Goal: Complete application form

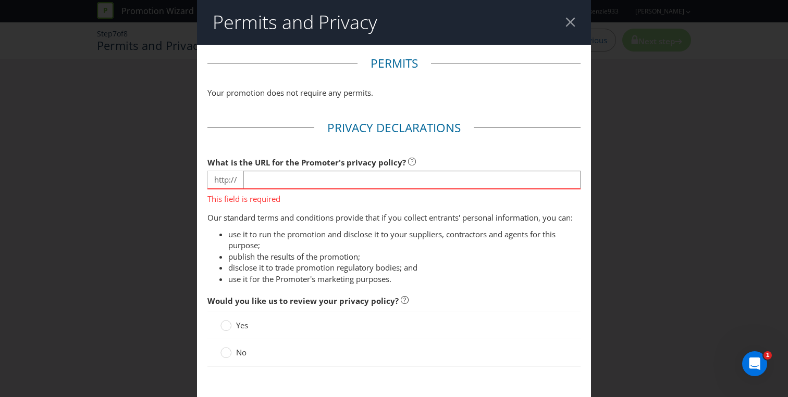
scroll to position [44, 0]
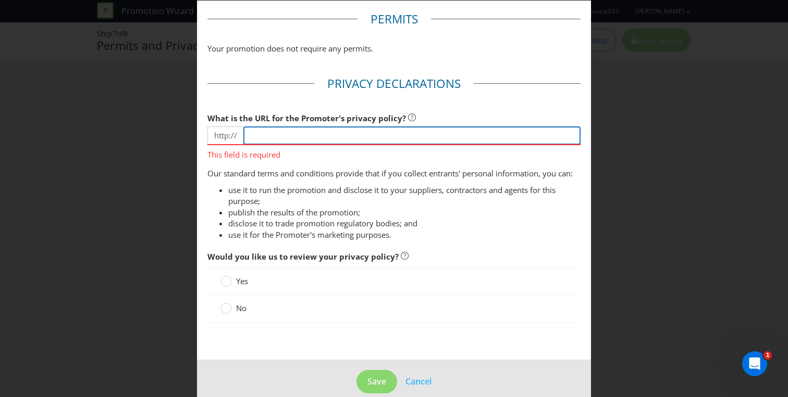
paste input "[URL][DOMAIN_NAME]"
type input "[URL][DOMAIN_NAME]"
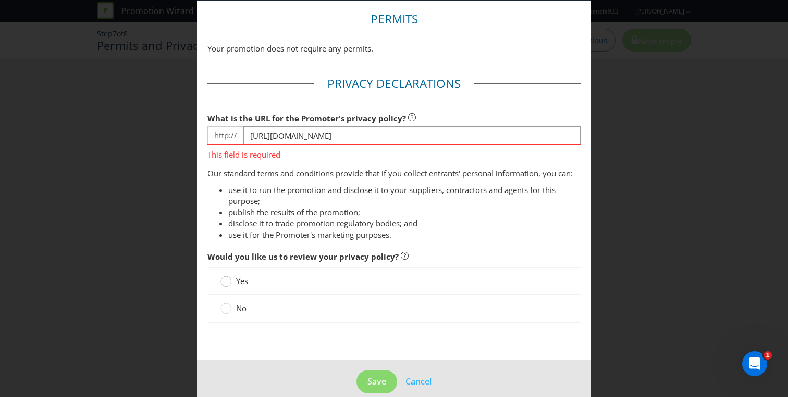
click at [225, 280] on div "Yes" at bounding box center [393, 282] width 373 height 28
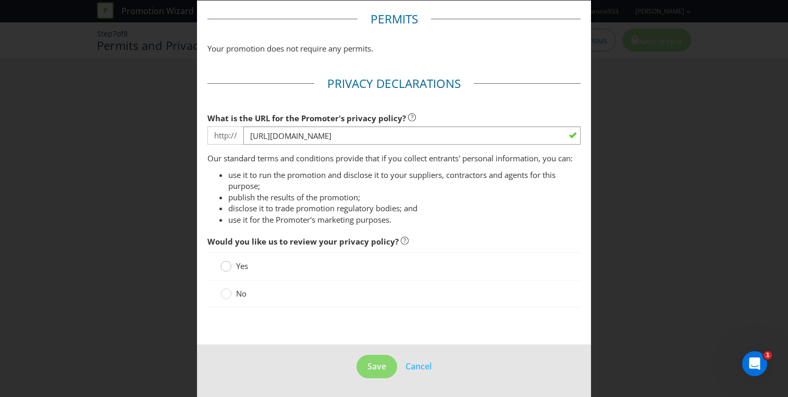
click at [222, 264] on circle at bounding box center [226, 266] width 10 height 10
click at [0, 0] on input "Yes" at bounding box center [0, 0] width 0 height 0
click at [372, 367] on span "Save" at bounding box center [376, 366] width 19 height 11
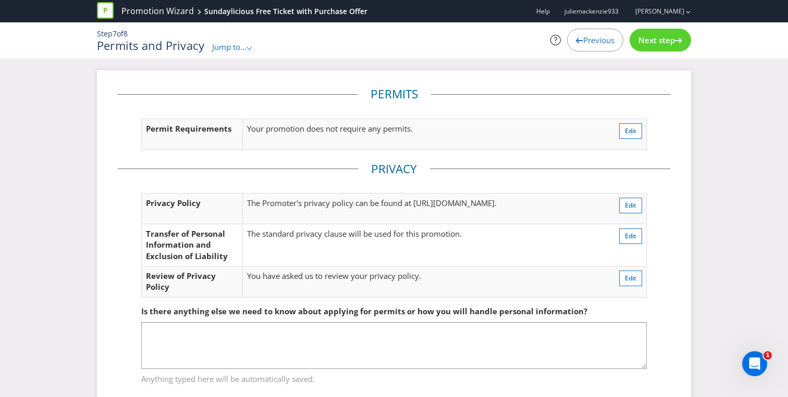
scroll to position [27, 0]
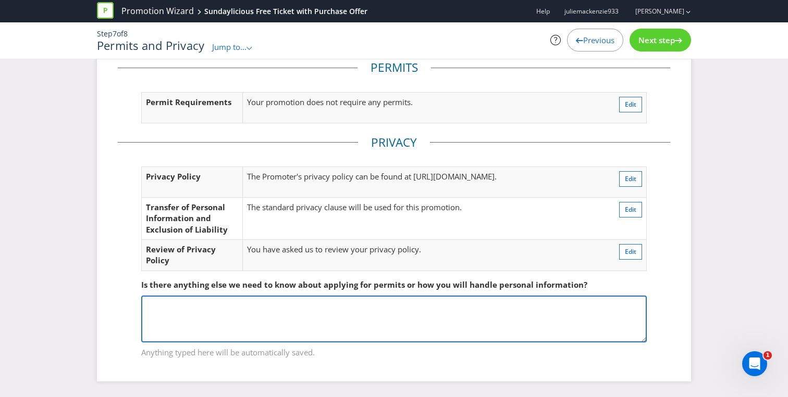
click at [231, 313] on textarea at bounding box center [393, 319] width 505 height 47
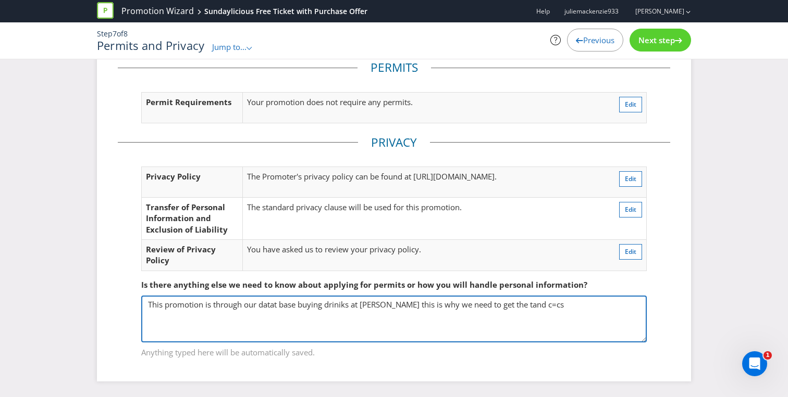
click at [527, 306] on textarea "This promotion is through our datat base buying driniks at [PERSON_NAME] this i…" at bounding box center [393, 319] width 505 height 47
click at [552, 305] on textarea "This promotion is through our datat base buying driniks at [PERSON_NAME] this i…" at bounding box center [393, 319] width 505 height 47
click at [576, 305] on textarea "This promotion is through our datat base buying driniks at [PERSON_NAME] this i…" at bounding box center [393, 319] width 505 height 47
drag, startPoint x: 600, startPoint y: 305, endPoint x: 125, endPoint y: 304, distance: 475.1
click at [125, 304] on fieldset "Is there anything else we need to know about applying for permits or how you wi…" at bounding box center [394, 312] width 552 height 107
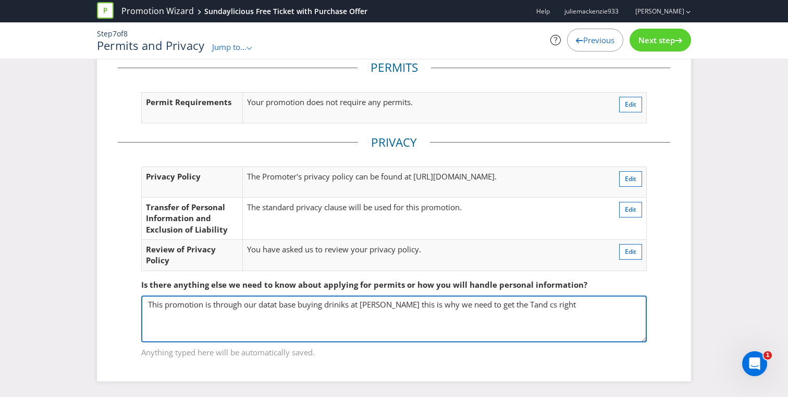
type textarea "This promotion is through our datat base buying driniks at [PERSON_NAME] this i…"
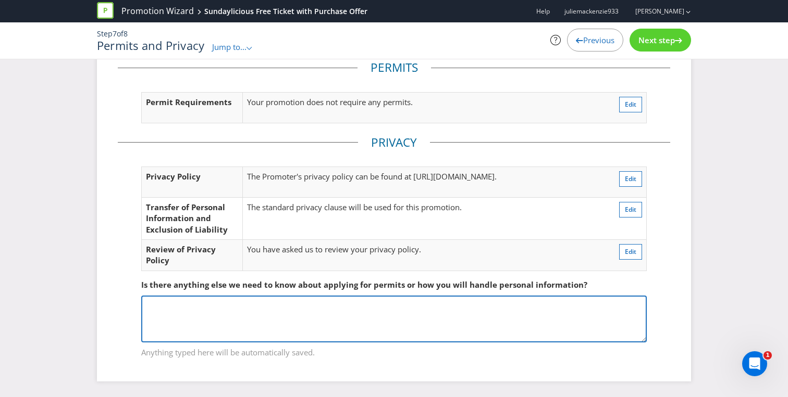
paste textarea "“This promotion runs through our database for purchases at [PERSON_NAME], which…"
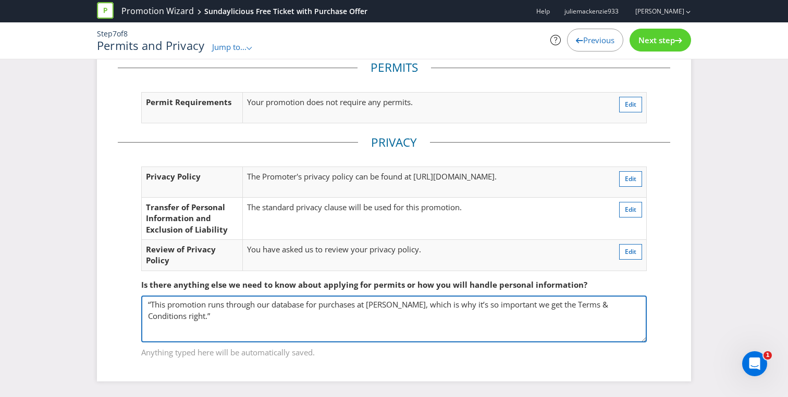
click at [152, 304] on textarea "“This promotion runs through our database for purchases at [PERSON_NAME], which…" at bounding box center [393, 319] width 505 height 47
click at [212, 318] on textarea "This promotion runs through our database for purchases at [PERSON_NAME], which …" at bounding box center [393, 319] width 505 height 47
type textarea "This promotion runs through our database for purchases at [PERSON_NAME], which …"
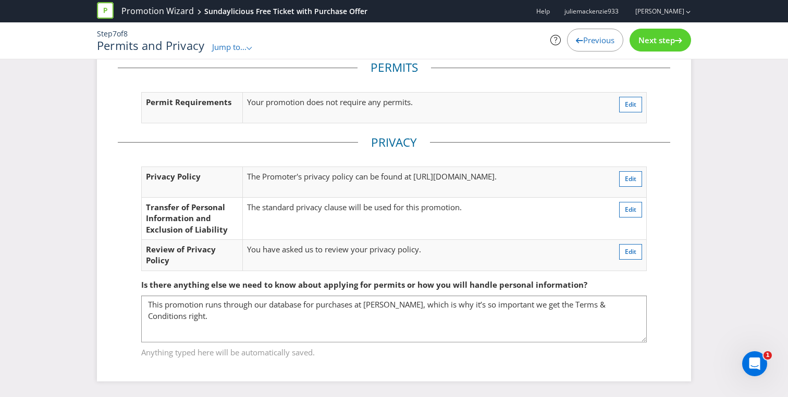
click at [659, 45] on span "Next step" at bounding box center [656, 40] width 36 height 10
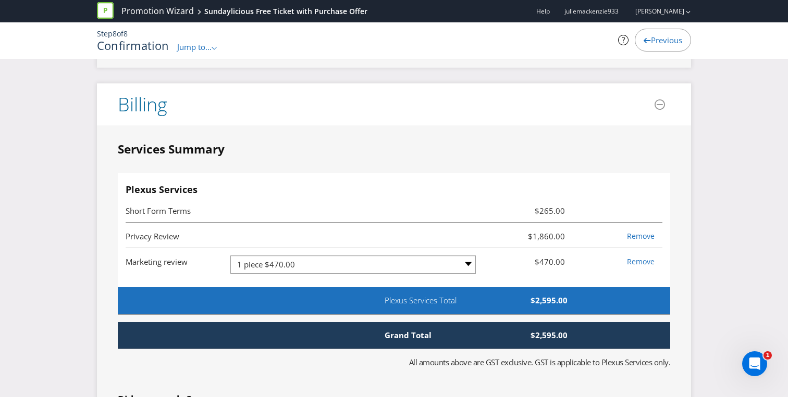
scroll to position [2280, 0]
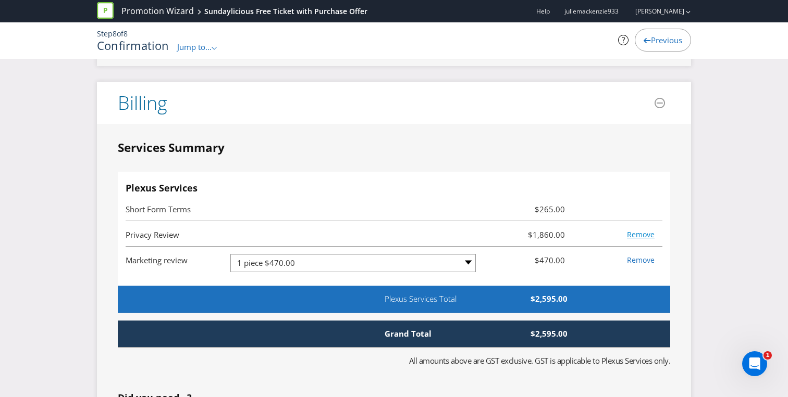
click at [637, 235] on link "Remove" at bounding box center [641, 235] width 28 height 10
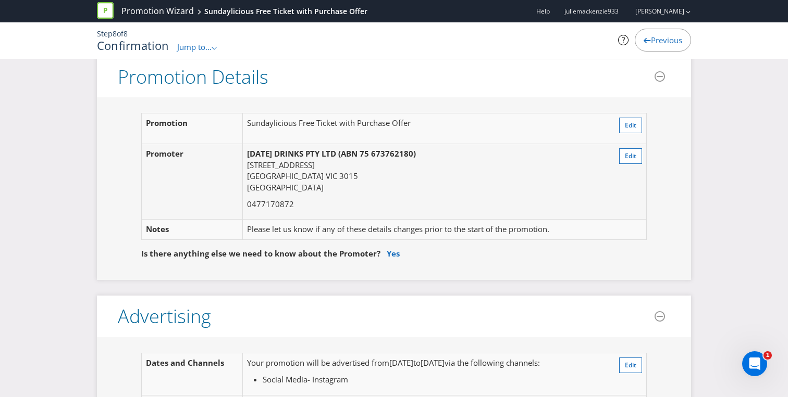
scroll to position [0, 0]
